Goal: Information Seeking & Learning: Learn about a topic

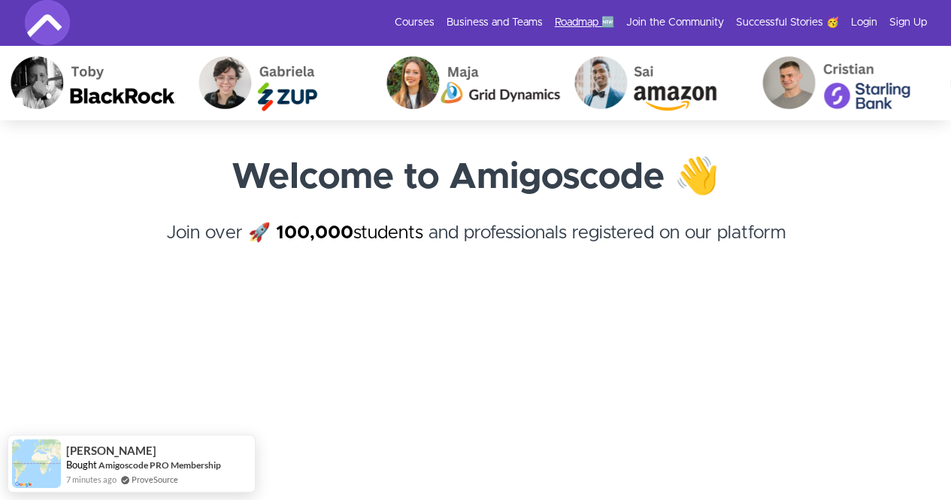
click at [559, 24] on link "Roadmap 🆕" at bounding box center [584, 22] width 59 height 15
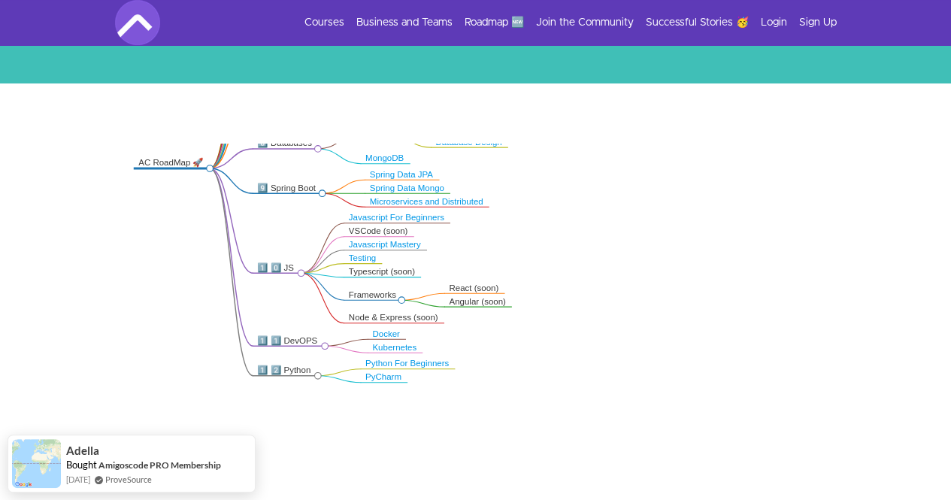
drag, startPoint x: 562, startPoint y: 226, endPoint x: 636, endPoint y: 142, distance: 111.3
click at [635, 141] on div ".markmap{font:300 16px/20px sans-serif}.markmap-link{fill:none}.markmap-node>ci…" at bounding box center [475, 295] width 951 height 424
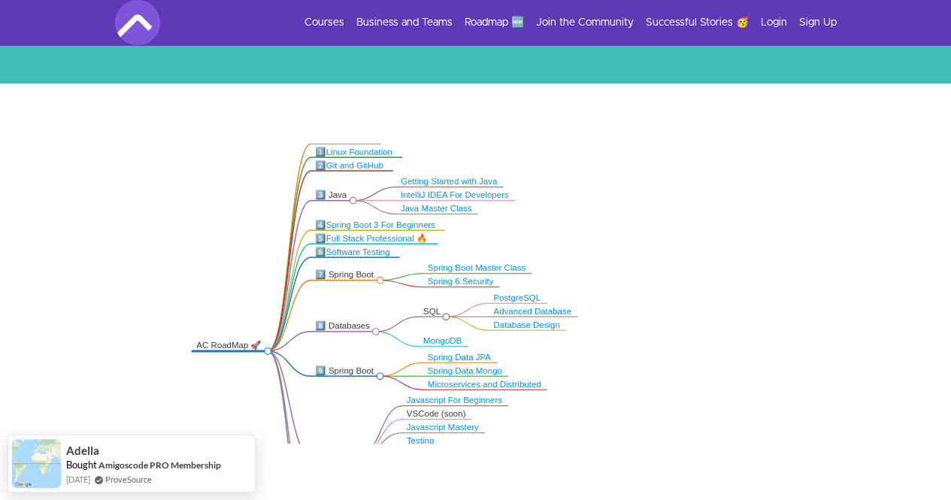
drag, startPoint x: 679, startPoint y: 195, endPoint x: 723, endPoint y: 365, distance: 175.6
click at [723, 365] on icon ".markmap{font:300 16px/20px sans-serif}.markmap-link{fill:none}.markmap-node>ci…" at bounding box center [475, 294] width 951 height 300
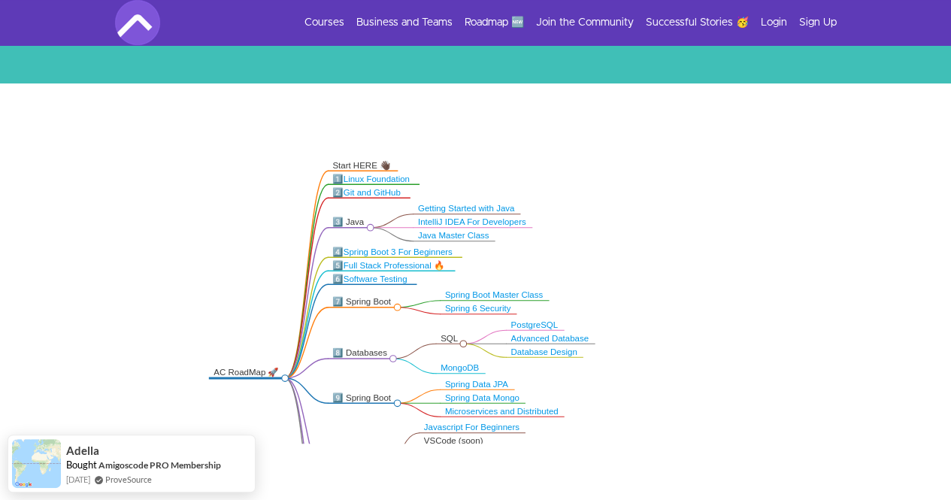
drag, startPoint x: 648, startPoint y: 205, endPoint x: 669, endPoint y: 241, distance: 41.8
click at [669, 241] on icon ".markmap{font:300 16px/20px sans-serif}.markmap-link{fill:none}.markmap-node>ci…" at bounding box center [475, 294] width 951 height 300
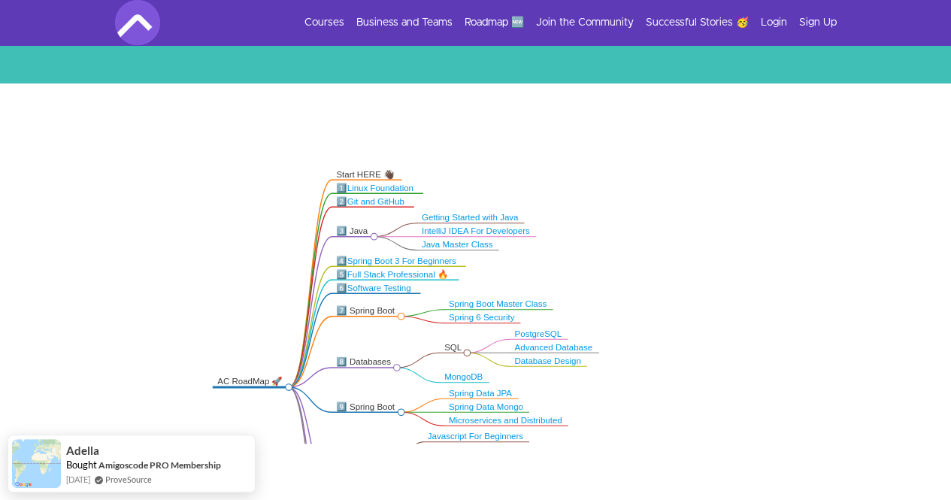
click at [370, 273] on link "Full Stack Professional 🔥" at bounding box center [397, 273] width 101 height 9
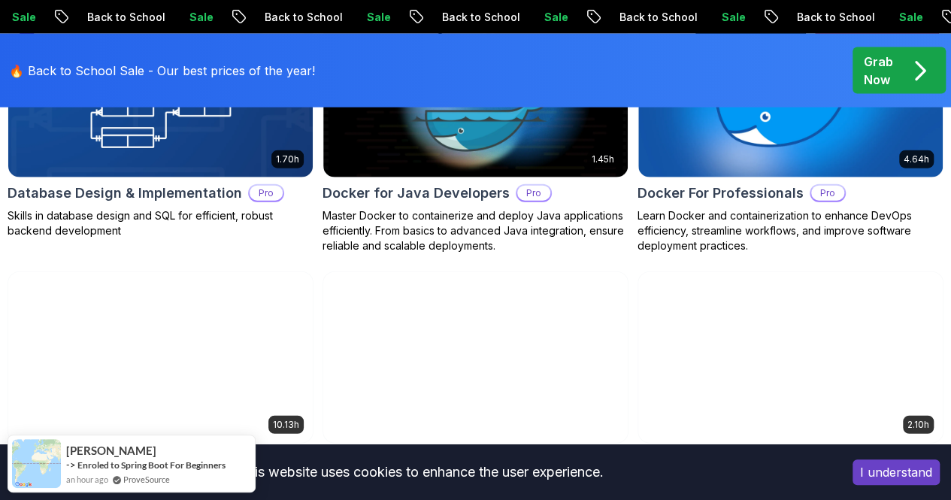
scroll to position [1729, 0]
